Goal: Task Accomplishment & Management: Complete application form

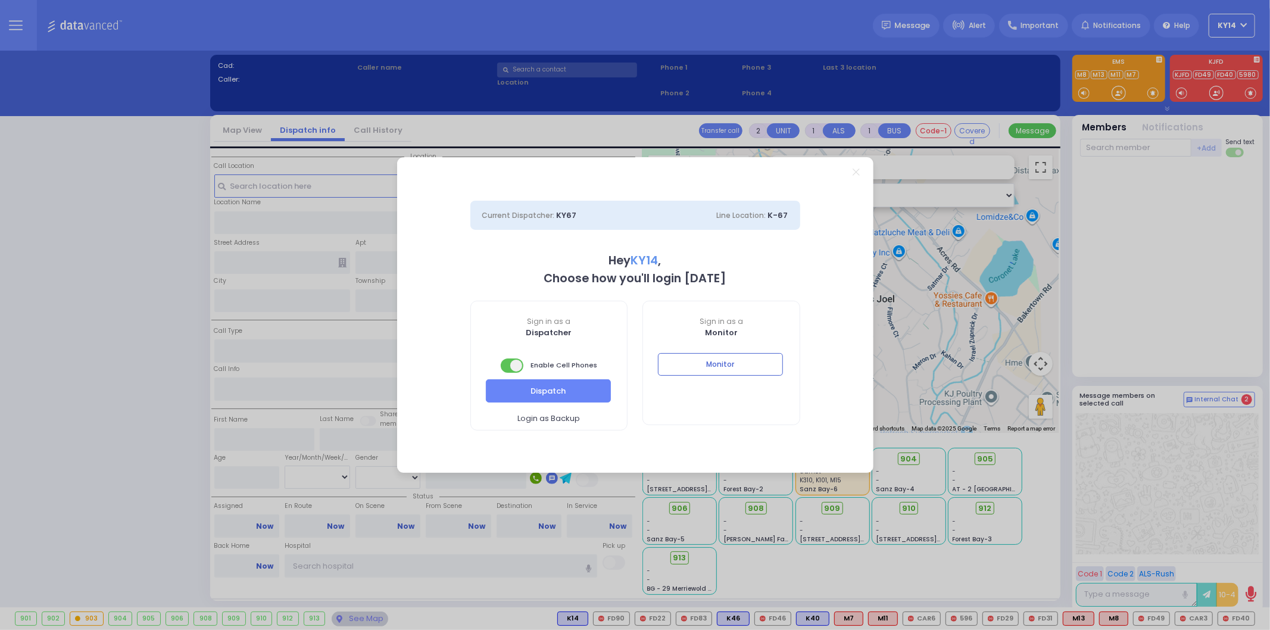
select select "2"
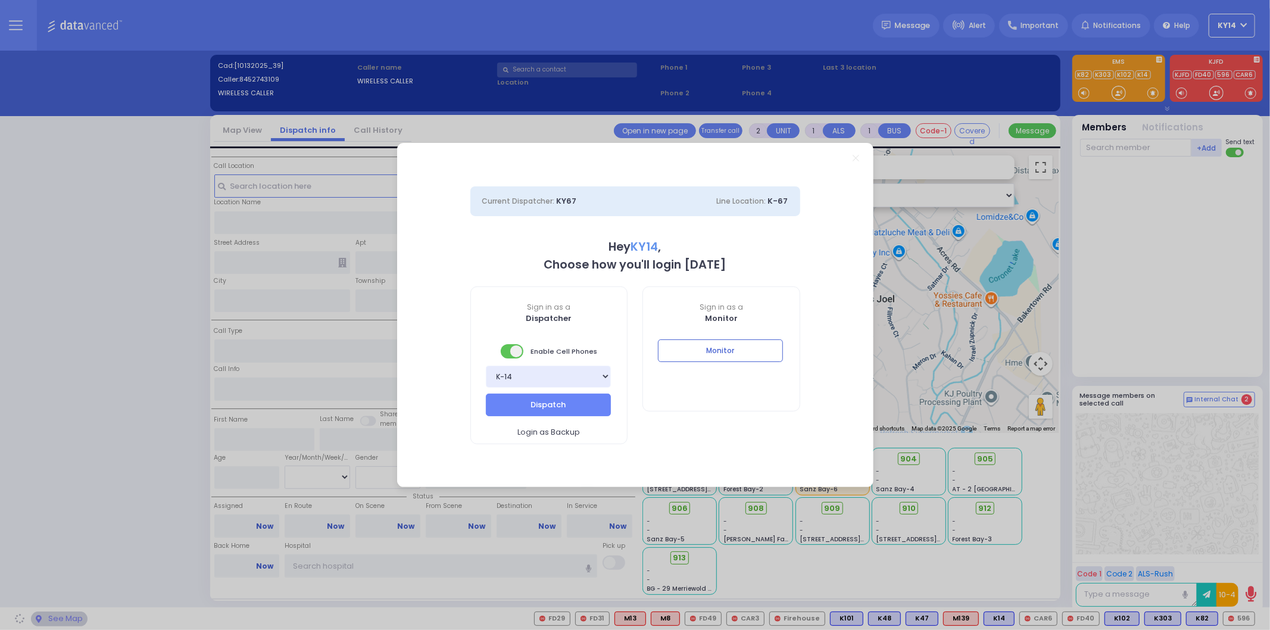
select select
radio input "true"
select select
type input "18:13"
select select "Hatzalah Garages"
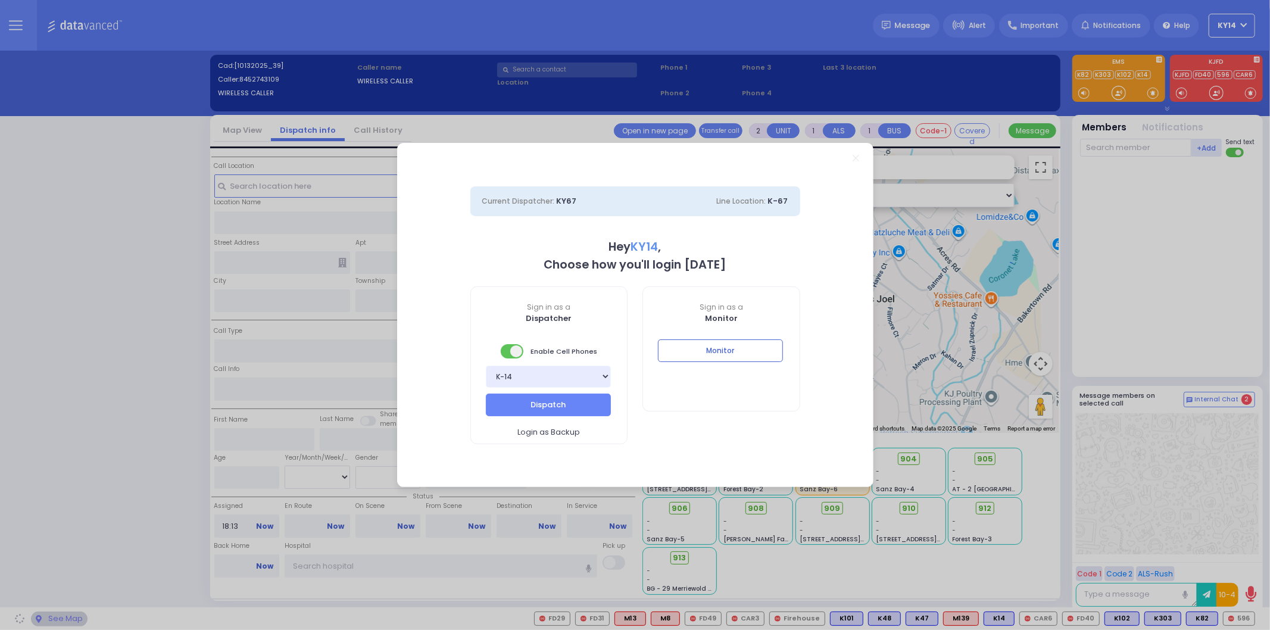
select select
radio input "true"
select select
select select "Hatzalah Garages"
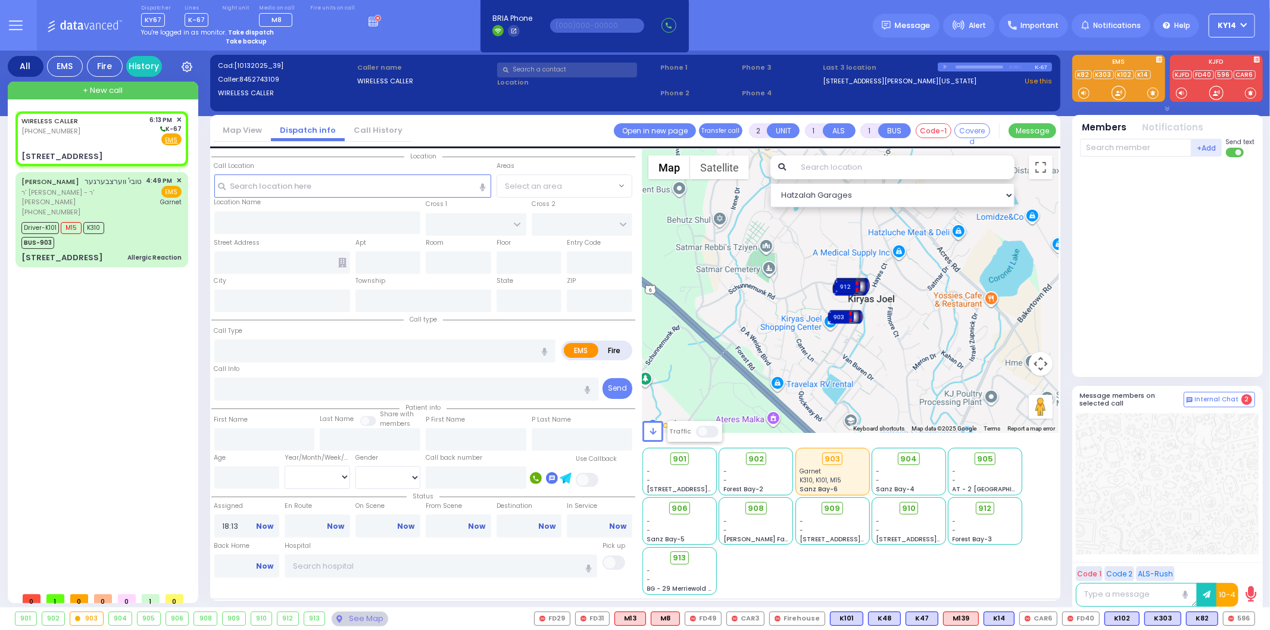
select select
radio input "true"
select select
select select "Hatzalah Garages"
type input "[PERSON_NAME] BLVD"
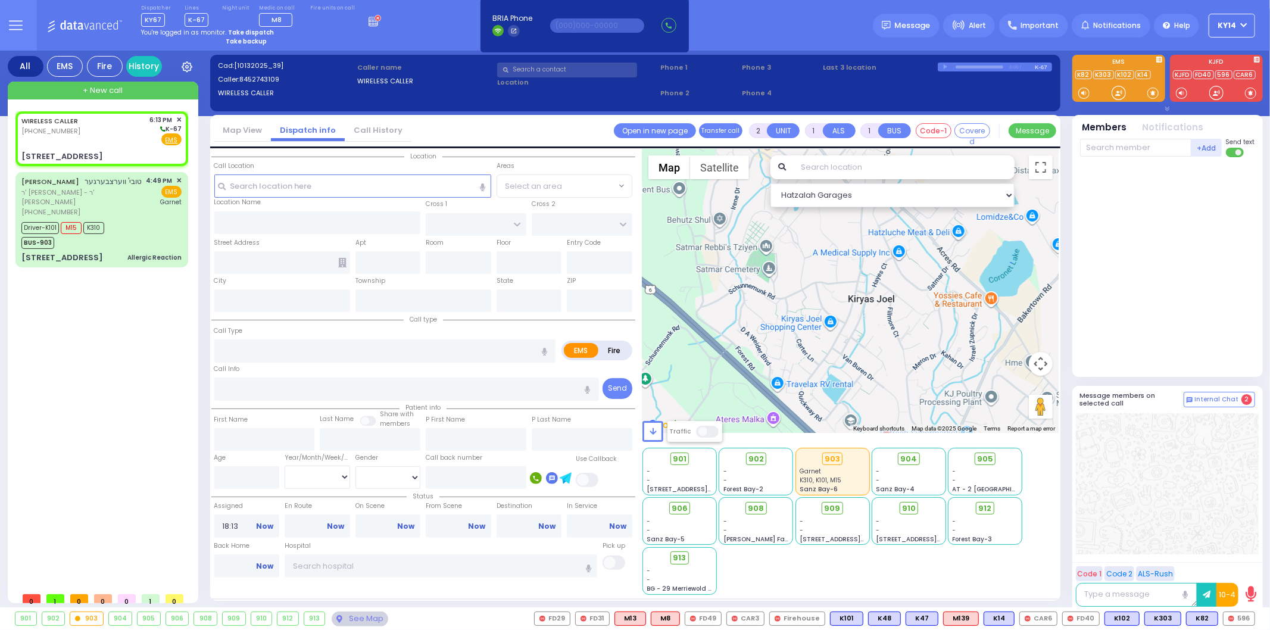
type input "MERON DR"
type input "[STREET_ADDRESS]"
type input "Monroe"
type input "[US_STATE]"
type input "10950"
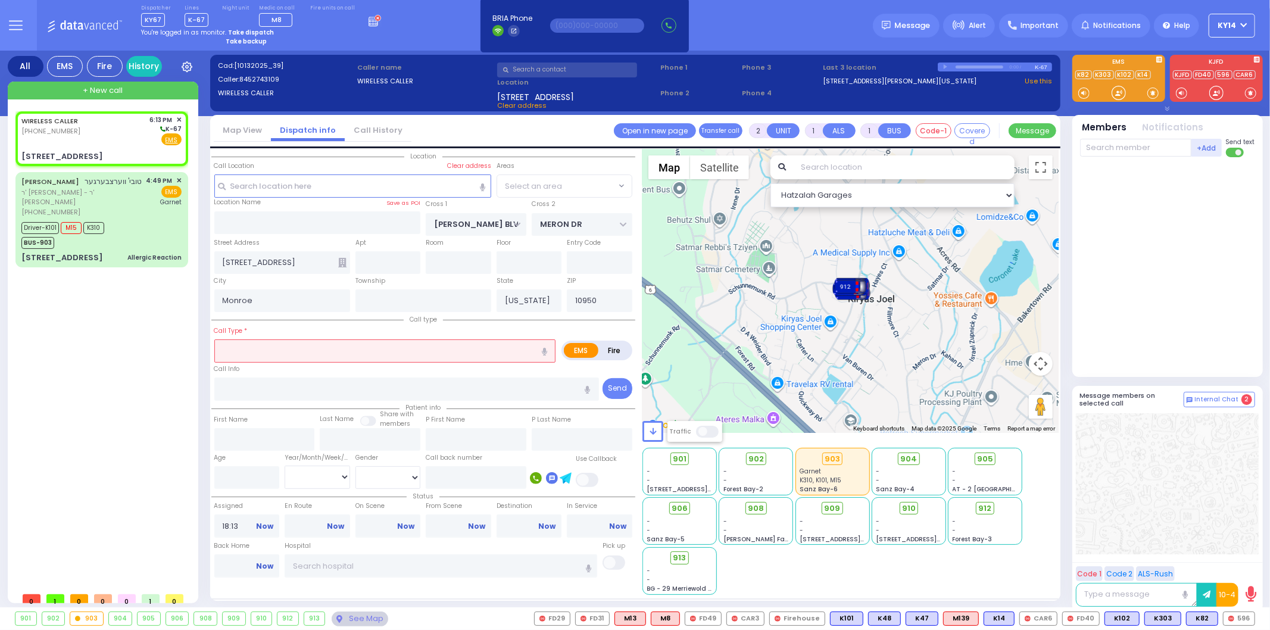
select select "SECTION 6"
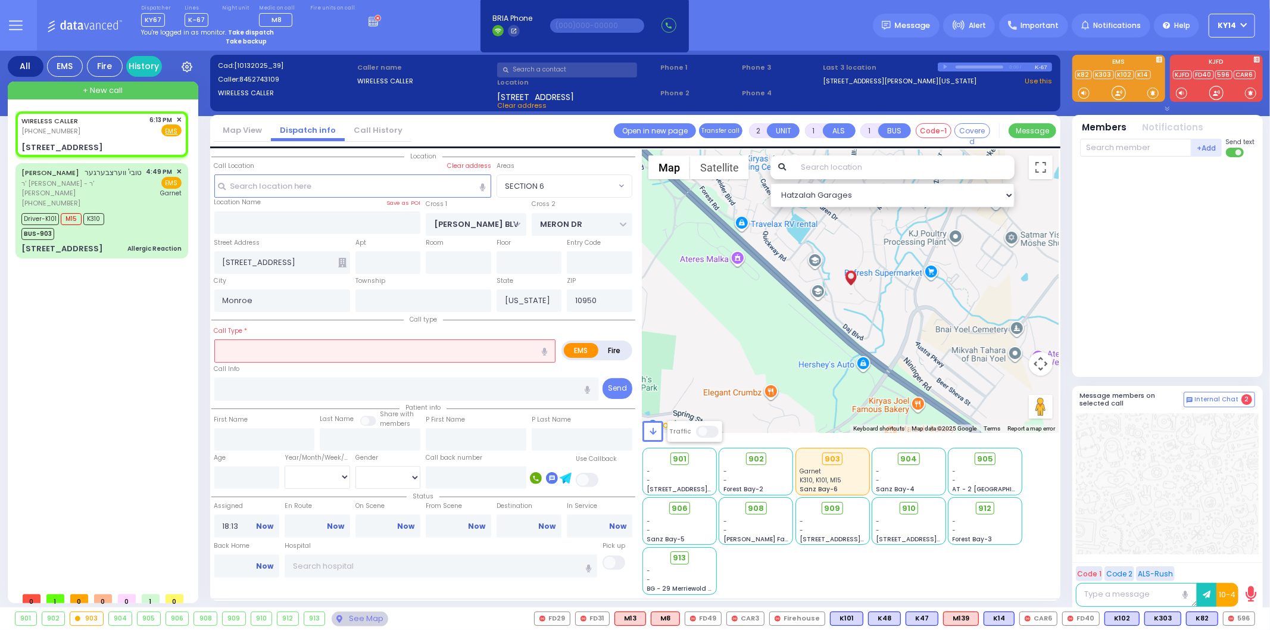
select select
radio input "true"
select select
select select "Hatzalah Garages"
select select
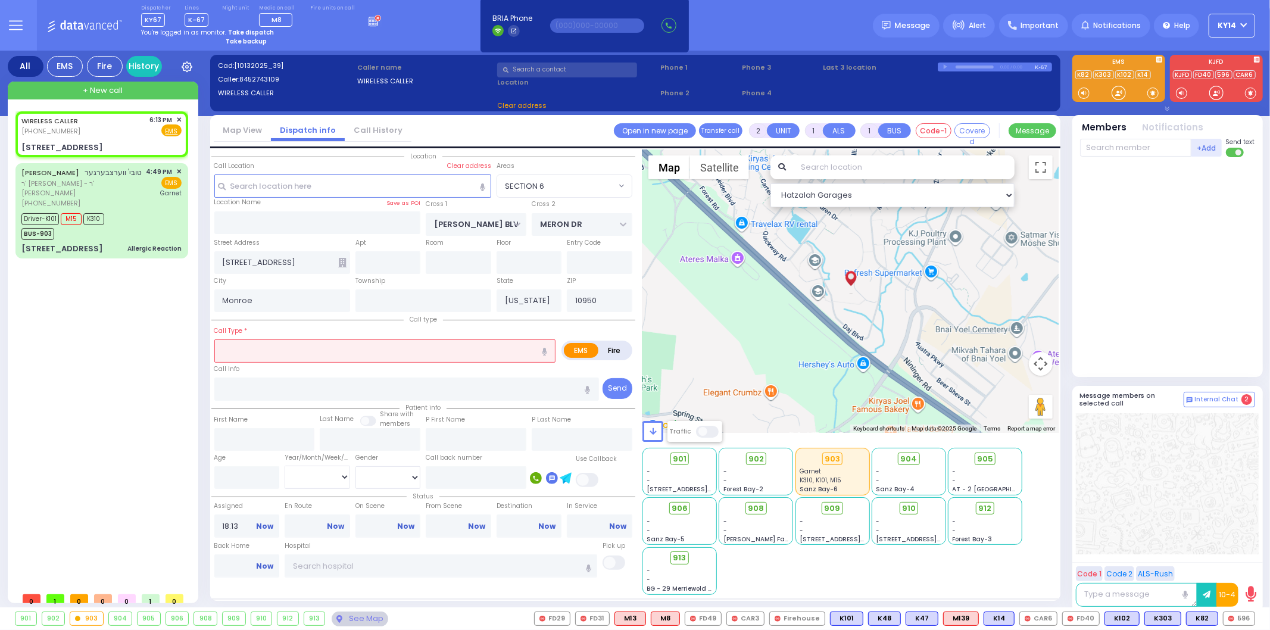
radio input "true"
select select
select select "Hatzalah Garages"
type input "313"
select select "SECTION 6"
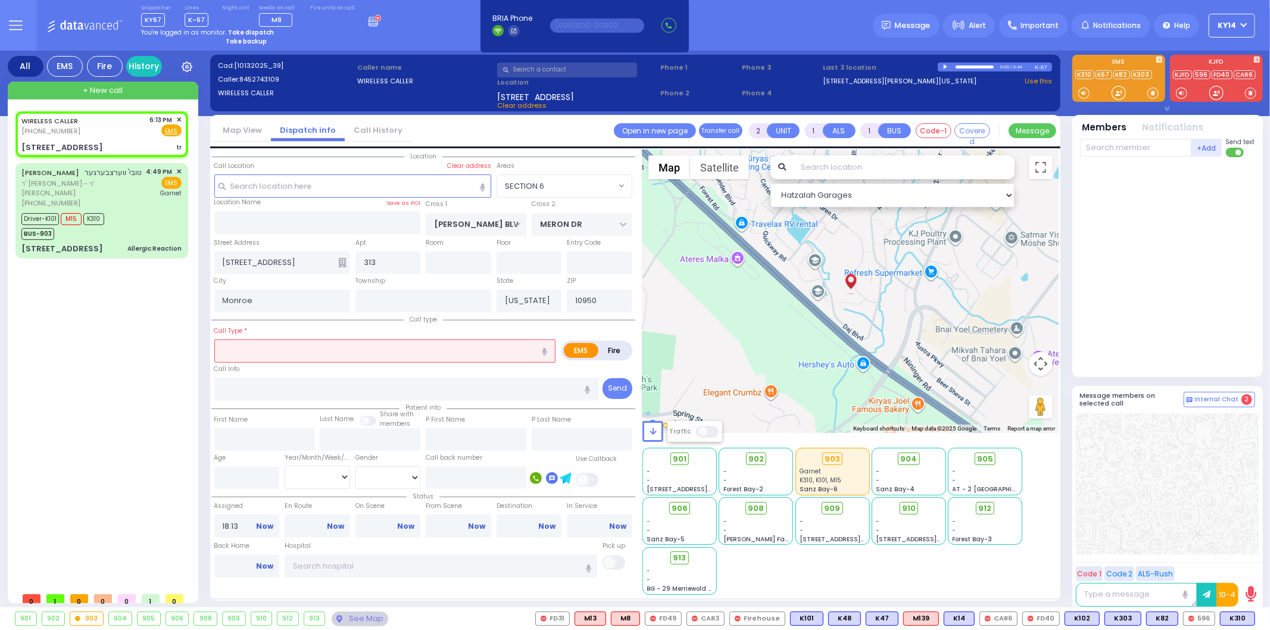
type input "0"
select select
type input "tr"
radio input "true"
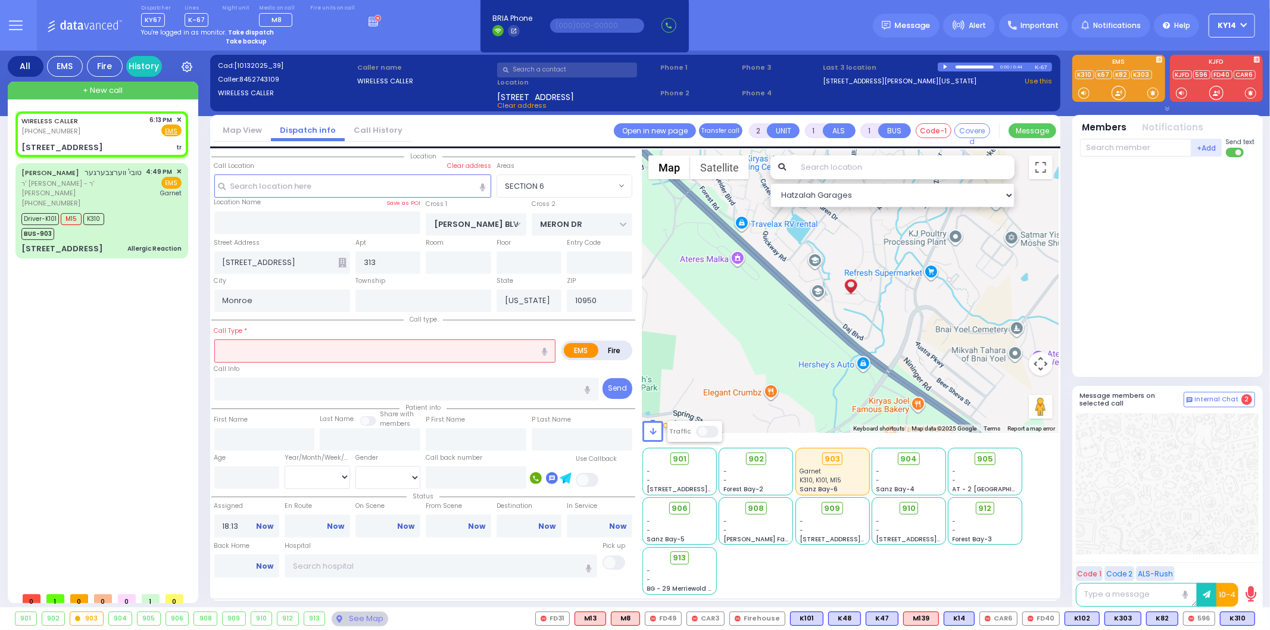
select select
select select "Hatzalah Garages"
select select "SECTION 6"
select select
type input "Trauma"
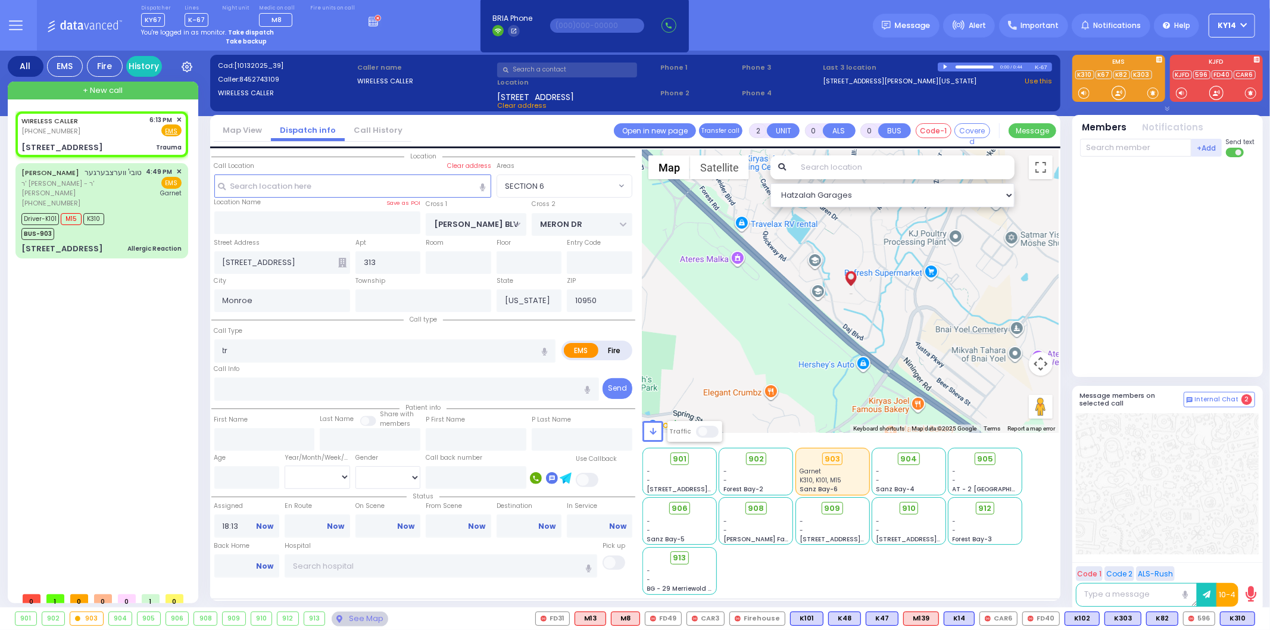
radio input "true"
select select
select select "Hatzalah Garages"
select select "SECTION 6"
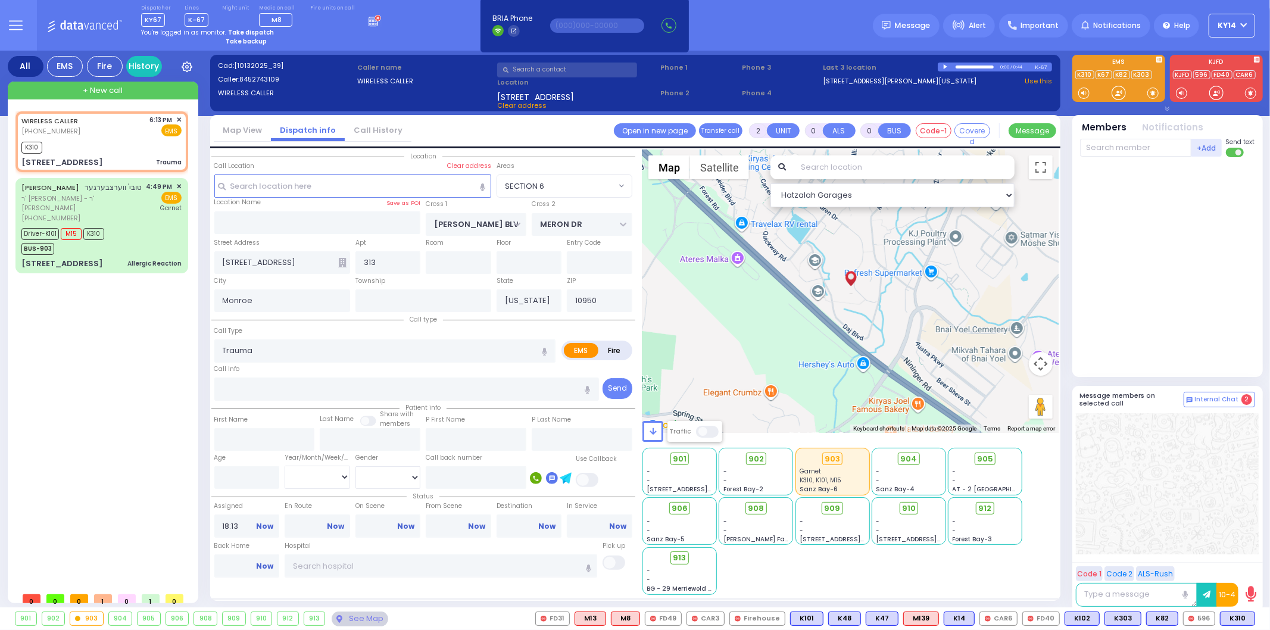
select select
radio input "true"
select select
type input "18:14"
select select "Hatzalah Garages"
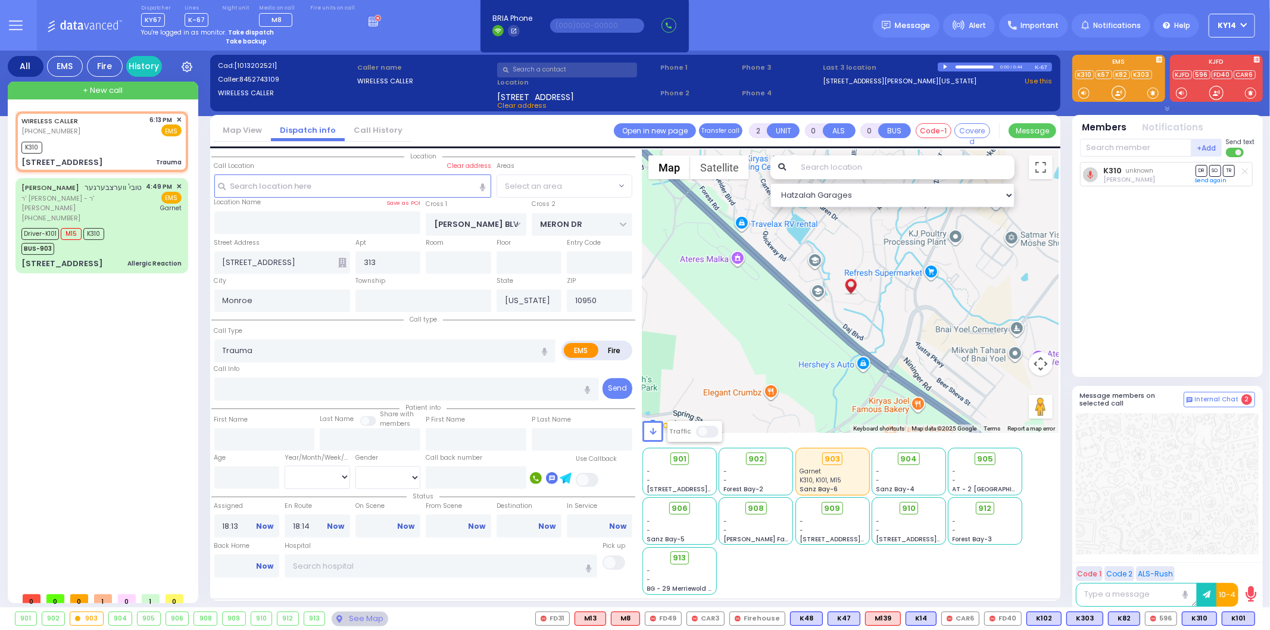
select select
radio input "true"
select select
select select "Hatzalah Garages"
select select "SECTION 6"
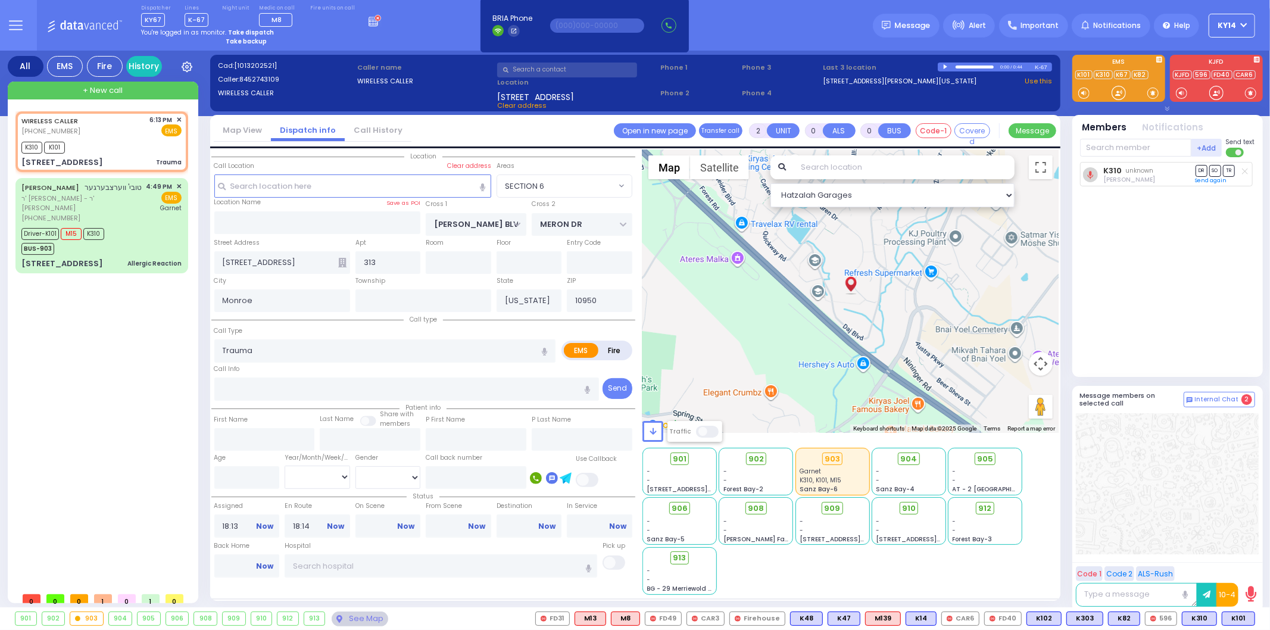
select select
radio input "true"
select select
select select "Hatzalah Garages"
select select "SECTION 6"
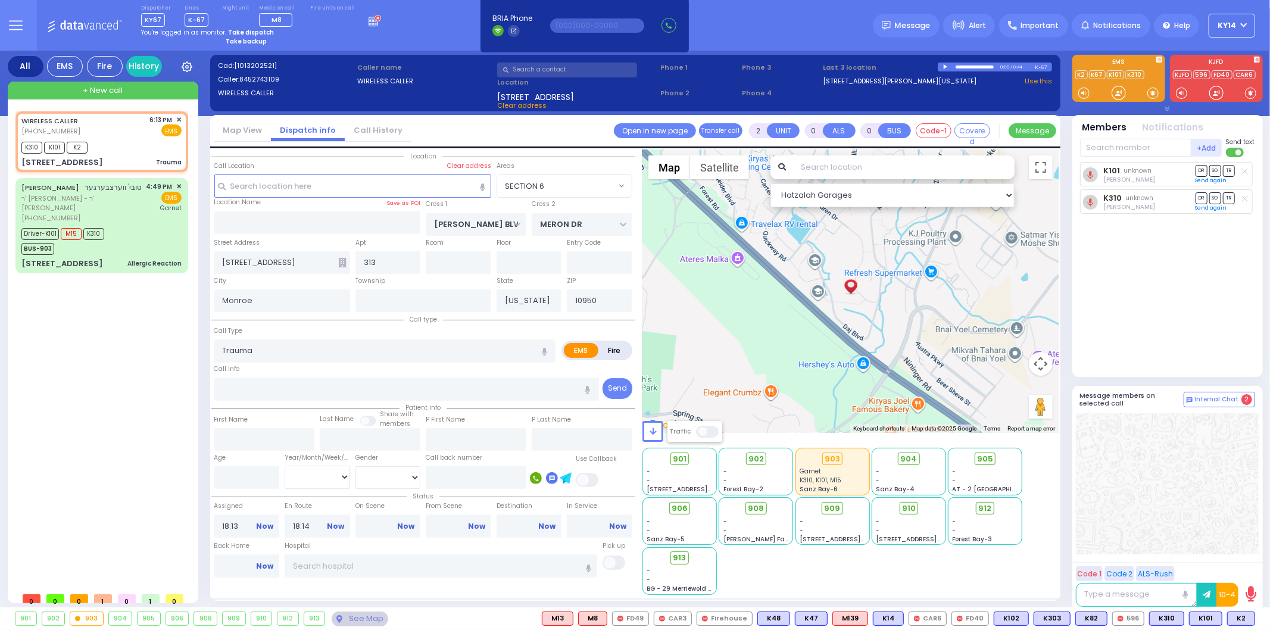
select select
radio input "true"
select select
select select "Hatzalah Garages"
select select "SECTION 6"
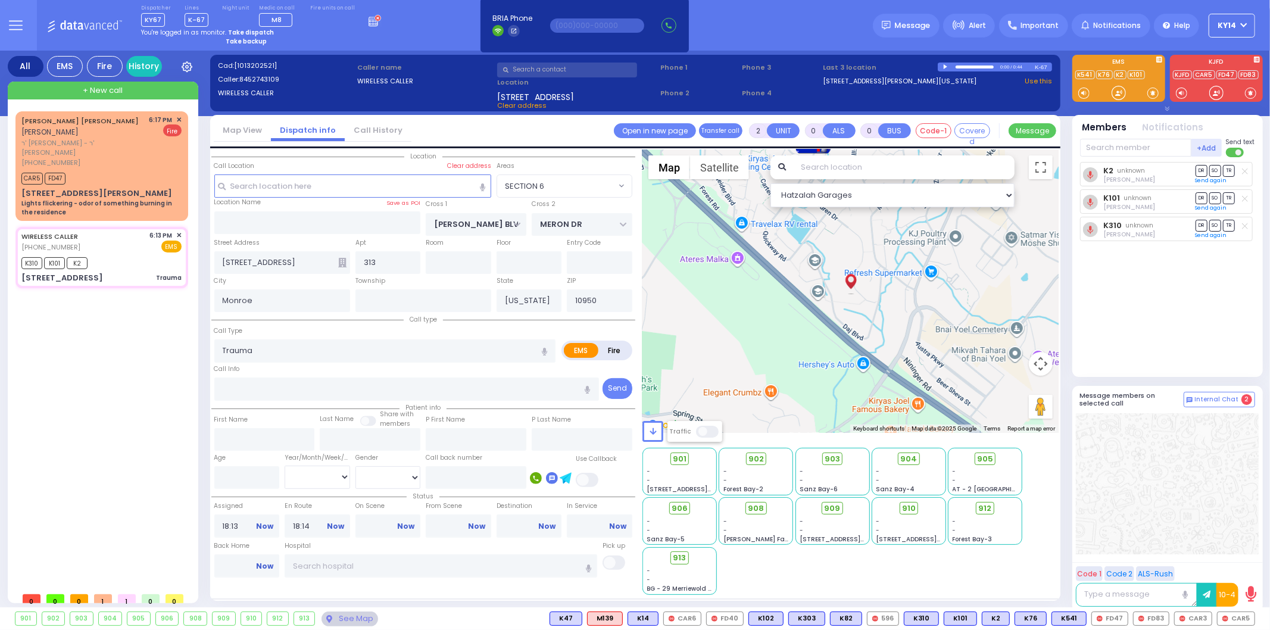
select select
radio input "true"
select select
type input "18:16"
select select "Hatzalah Garages"
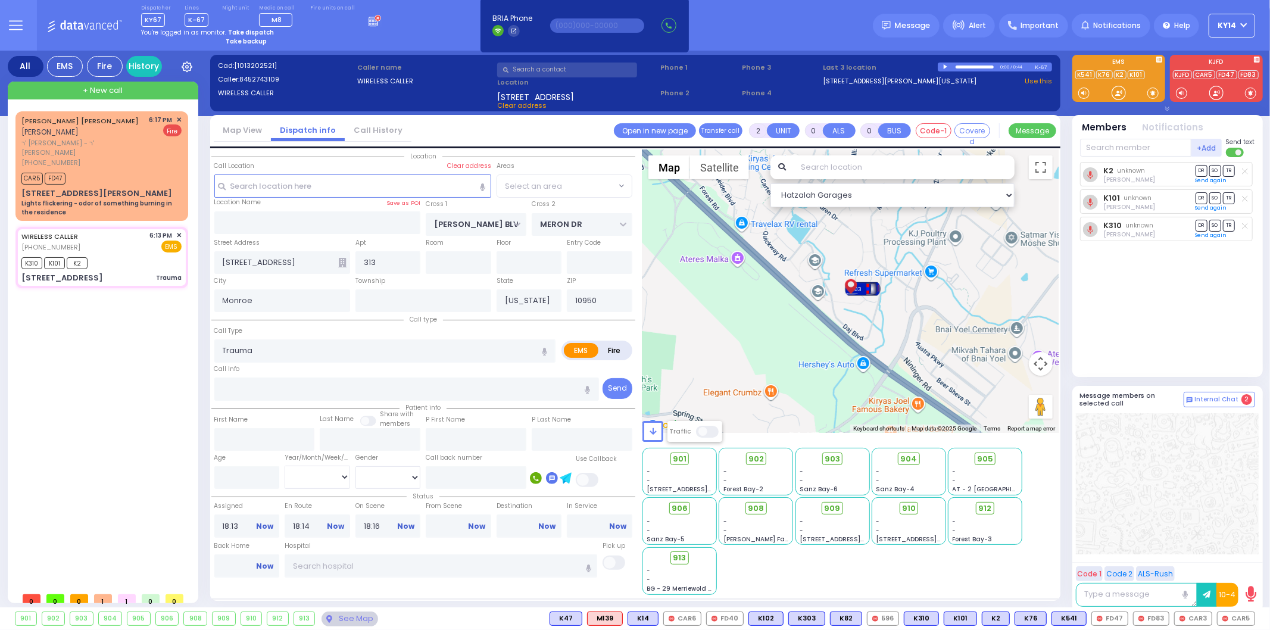
select select "SECTION 6"
